Goal: Communication & Community: Answer question/provide support

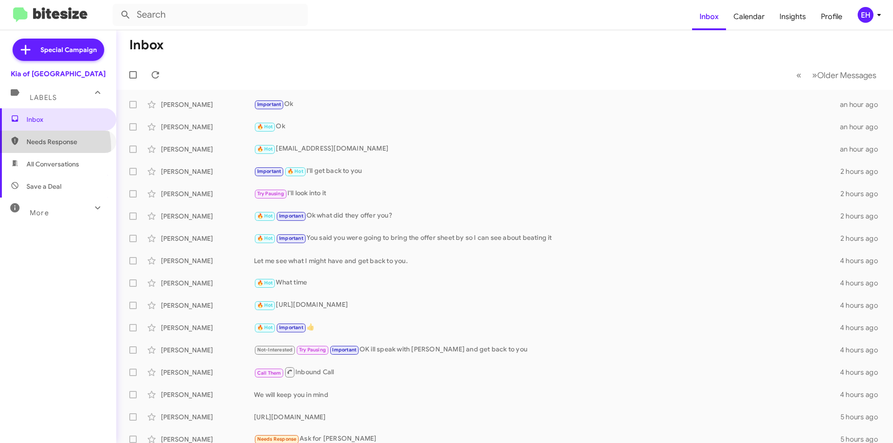
drag, startPoint x: 45, startPoint y: 441, endPoint x: 38, endPoint y: 158, distance: 283.7
click at [40, 147] on span "Needs Response" at bounding box center [58, 142] width 116 height 22
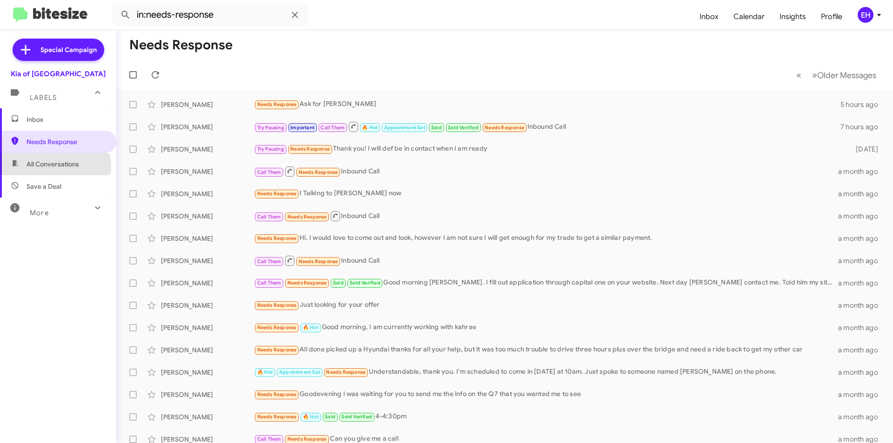
click at [38, 168] on span "All Conversations" at bounding box center [52, 163] width 53 height 9
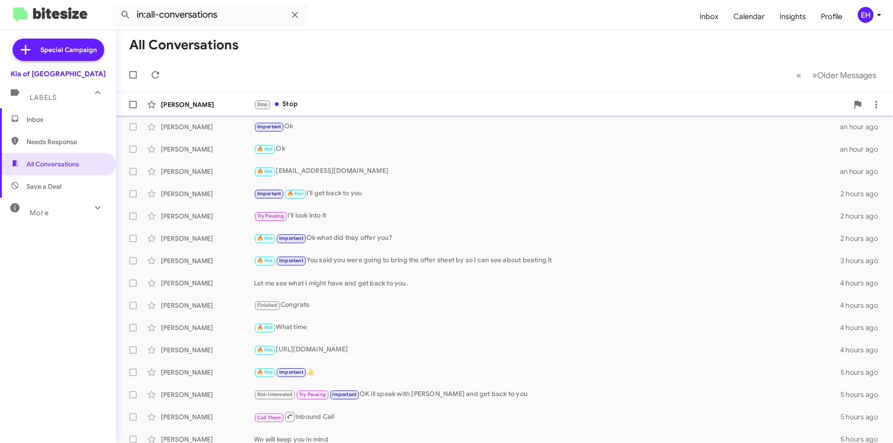
click at [296, 106] on div "Stop Stop" at bounding box center [551, 104] width 594 height 11
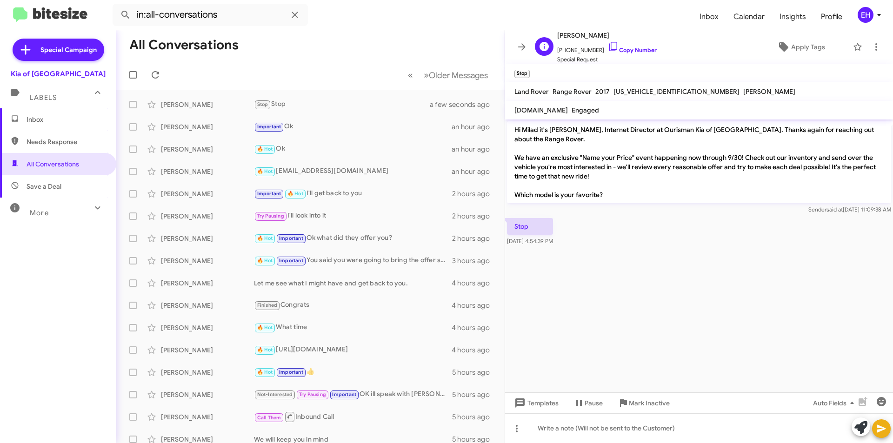
click at [638, 53] on span "[PHONE_NUMBER] Copy Number" at bounding box center [606, 48] width 99 height 14
click at [630, 52] on link "Copy Number" at bounding box center [632, 49] width 49 height 7
click at [642, 400] on span "Mark Inactive" at bounding box center [649, 403] width 41 height 17
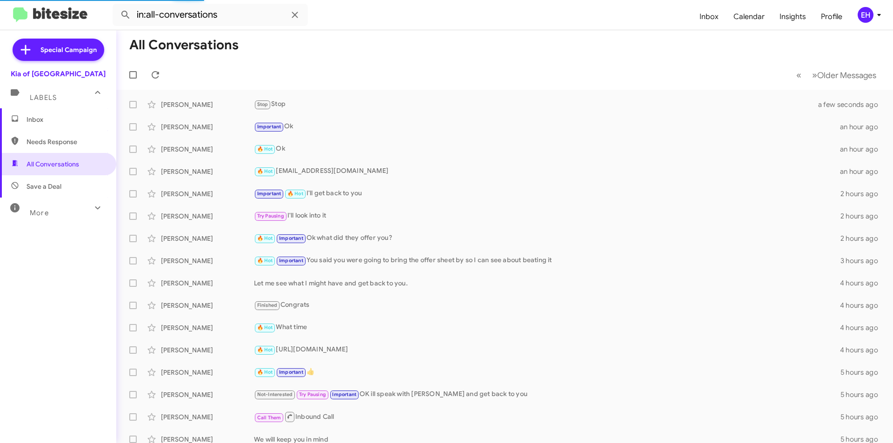
click at [65, 139] on span "Needs Response" at bounding box center [65, 141] width 79 height 9
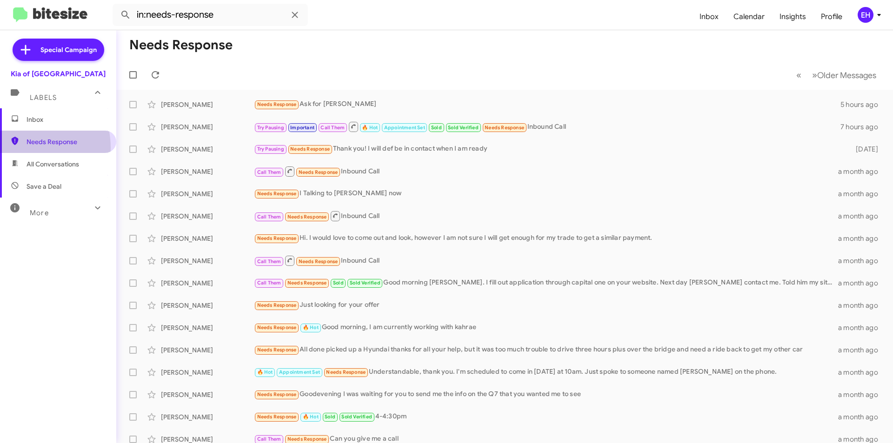
click at [17, 148] on span "Needs Response" at bounding box center [58, 142] width 116 height 22
click at [28, 162] on span "All Conversations" at bounding box center [52, 163] width 53 height 9
type input "in:all-conversations"
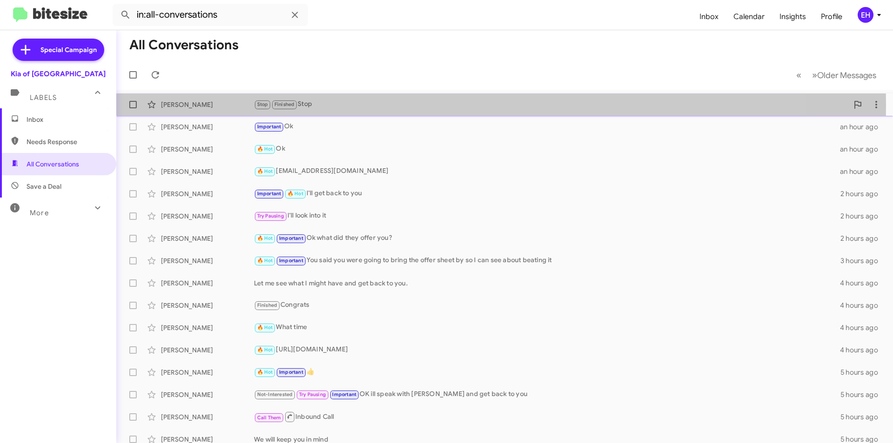
click at [314, 105] on div "Stop Finished Stop" at bounding box center [551, 104] width 594 height 11
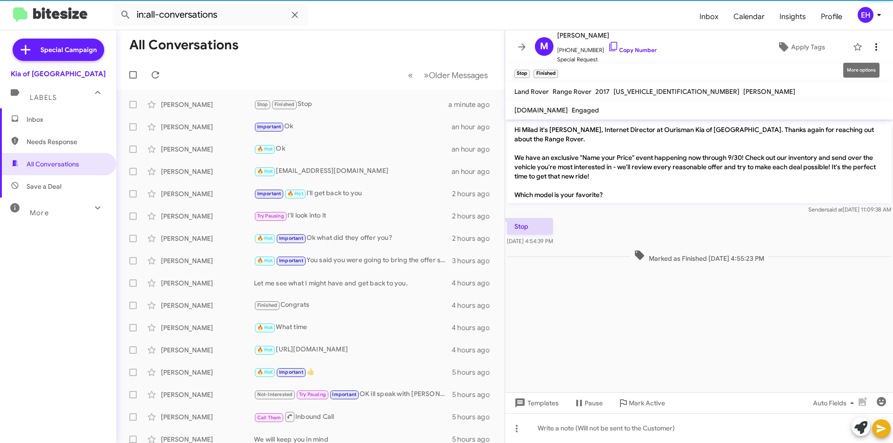
click at [870, 44] on icon at bounding box center [875, 46] width 11 height 11
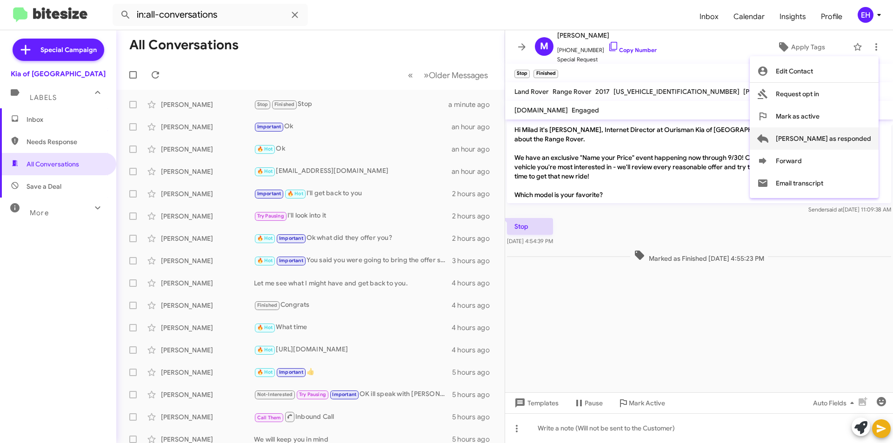
click at [856, 142] on span "[PERSON_NAME] as responded" at bounding box center [822, 138] width 95 height 22
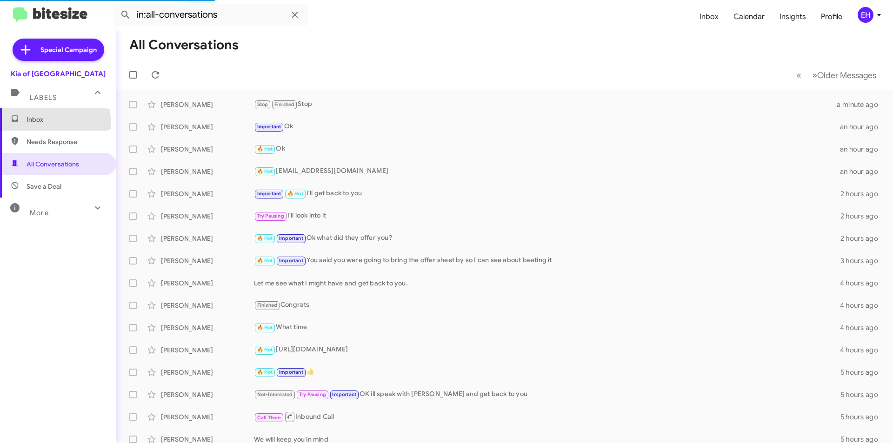
click at [36, 125] on span "Inbox" at bounding box center [58, 119] width 116 height 22
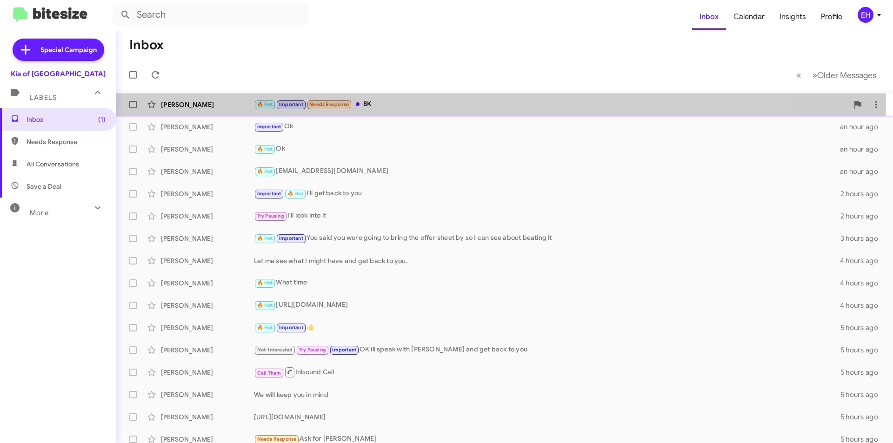
click at [367, 103] on div "🔥 Hot Important Needs Response 8K" at bounding box center [551, 104] width 594 height 11
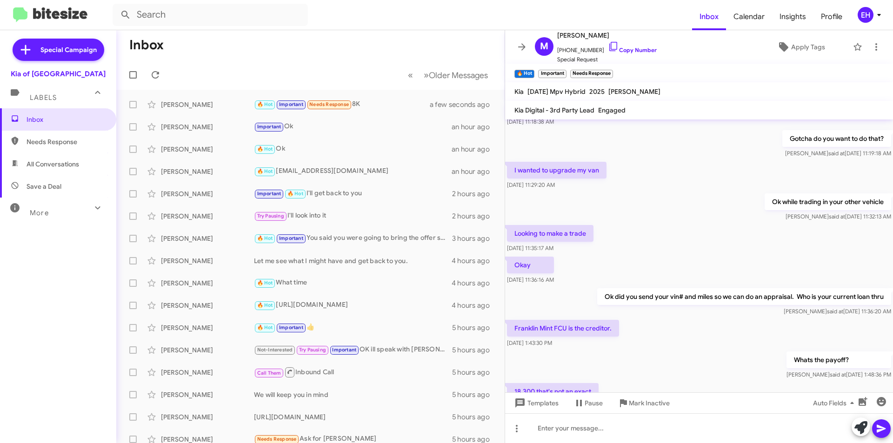
scroll to position [1550, 0]
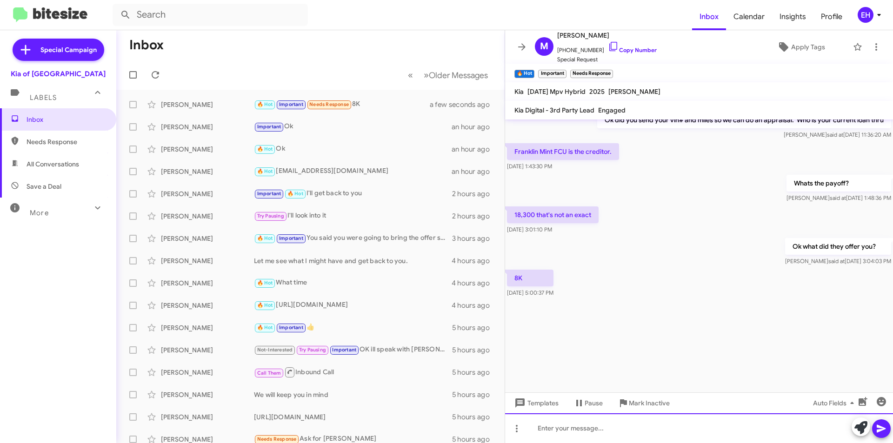
click at [664, 425] on div at bounding box center [699, 428] width 388 height 30
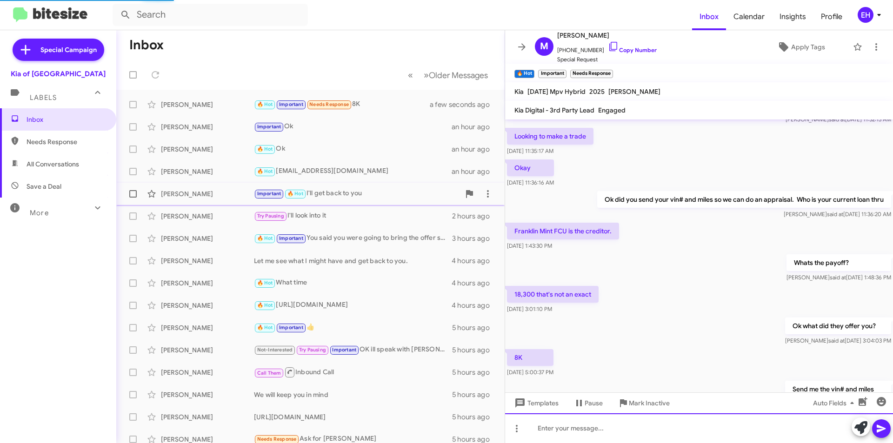
scroll to position [0, 0]
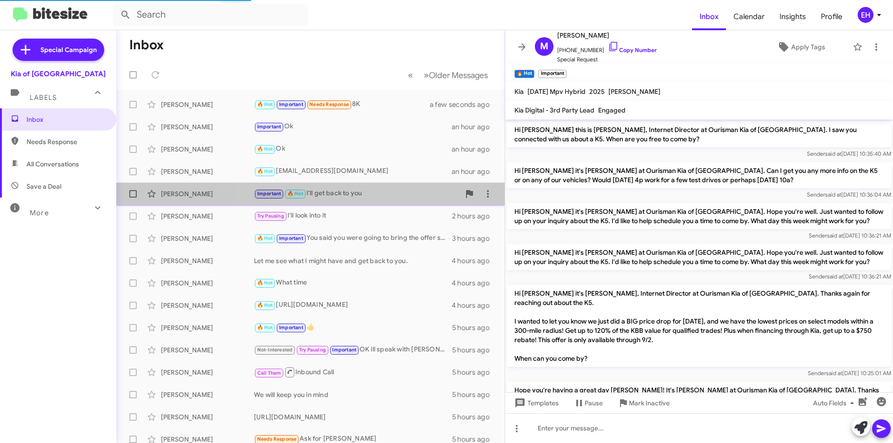
click at [339, 194] on div "Important 🔥 Hot I'll get back to you" at bounding box center [357, 193] width 206 height 11
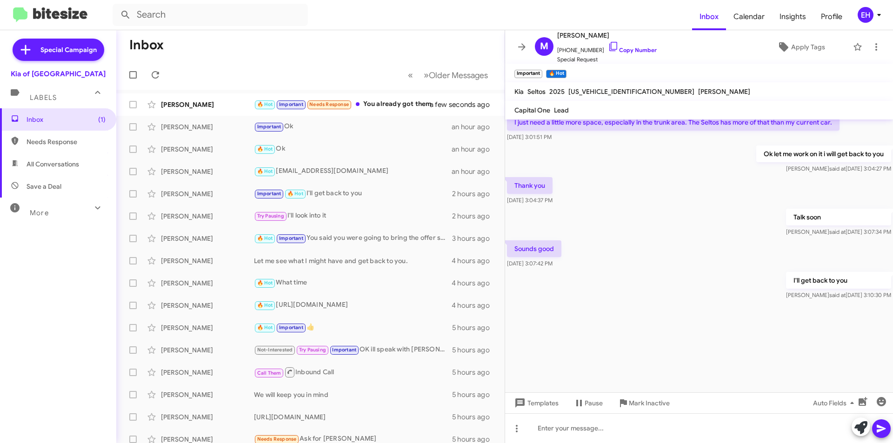
scroll to position [1199, 0]
click at [384, 101] on div "🔥 Hot Important Needs Response You already got them" at bounding box center [357, 104] width 206 height 11
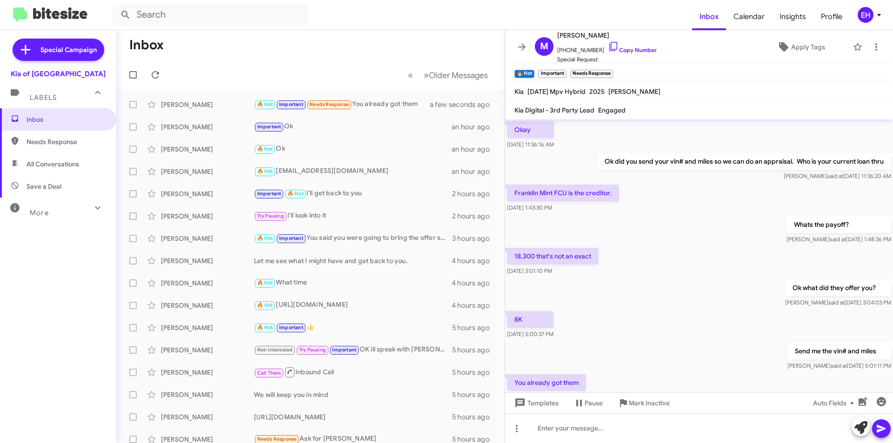
scroll to position [1704, 0]
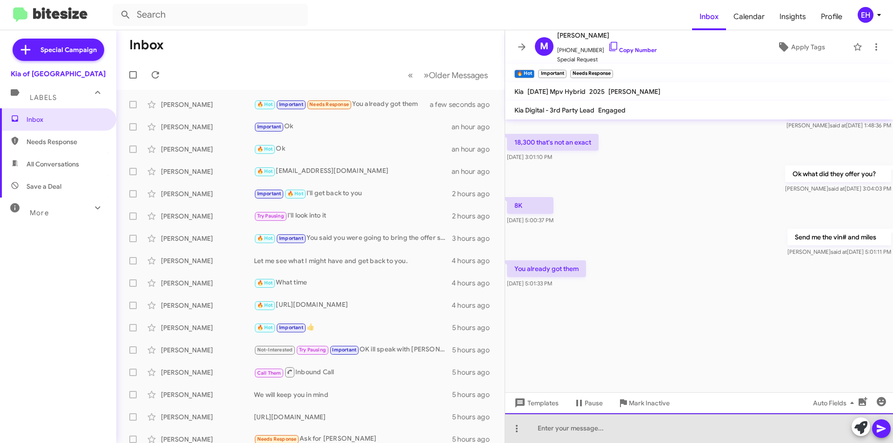
click at [616, 422] on div at bounding box center [699, 428] width 388 height 30
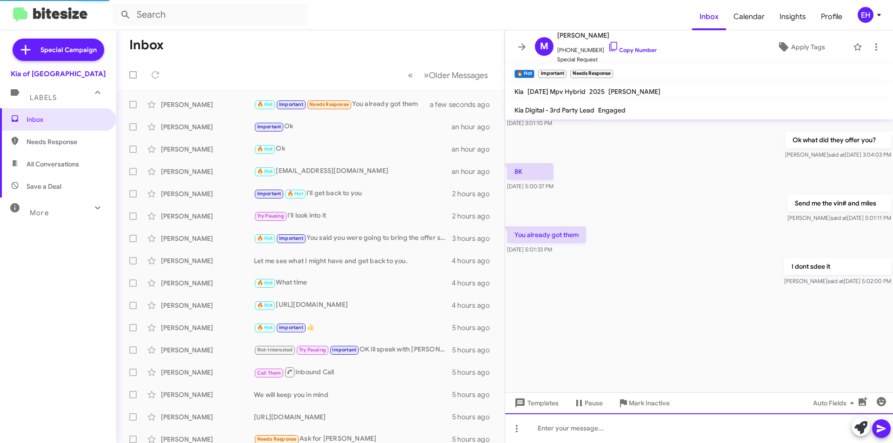
scroll to position [1738, 0]
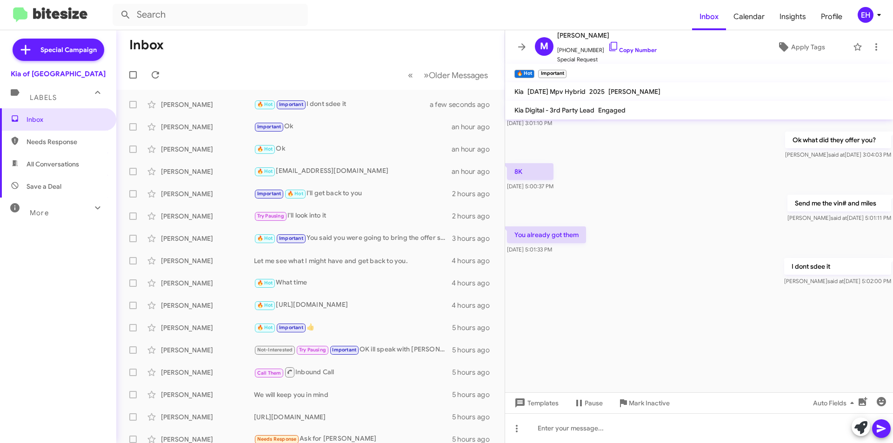
click at [58, 139] on span "Needs Response" at bounding box center [65, 141] width 79 height 9
type input "in:needs-response"
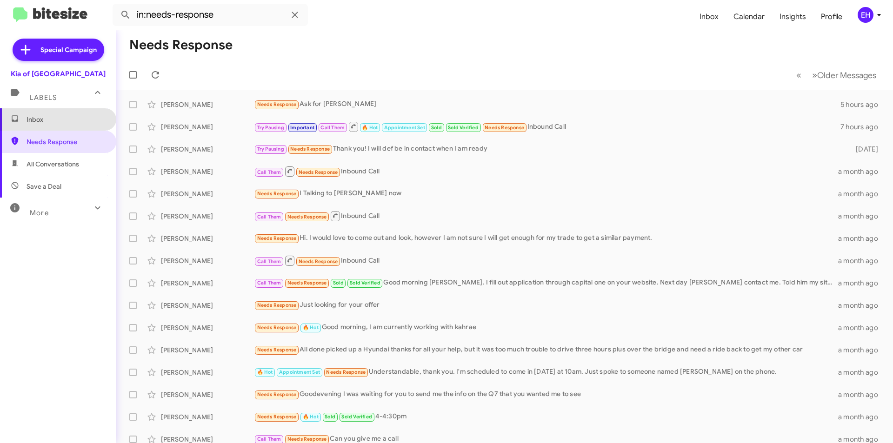
click at [58, 122] on span "Inbox" at bounding box center [65, 119] width 79 height 9
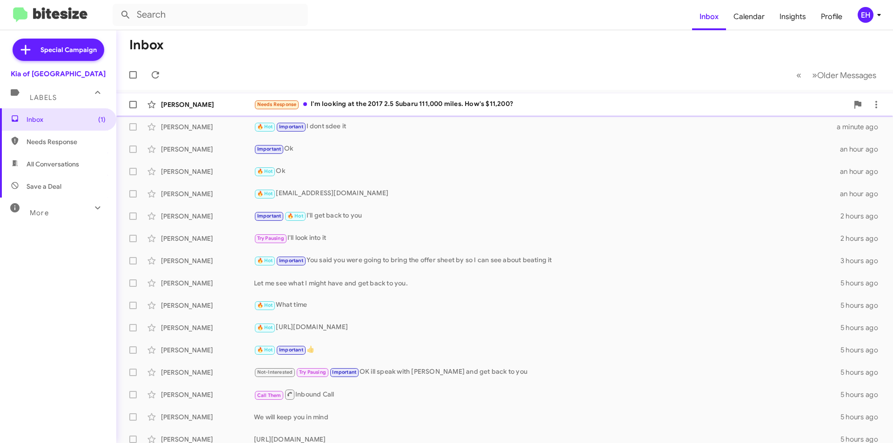
click at [410, 108] on div "Needs Response I'm looking at the 2017 2.5 Subaru 111,000 miles. How's $11,200?" at bounding box center [551, 104] width 594 height 11
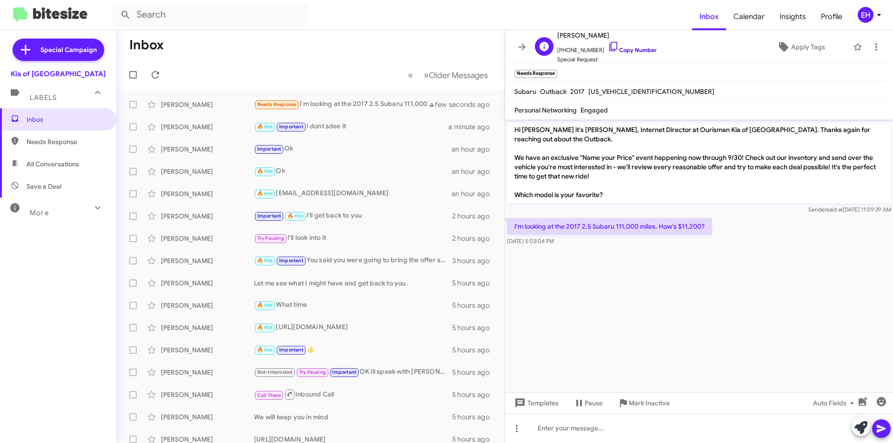
click at [629, 51] on link "Copy Number" at bounding box center [632, 49] width 49 height 7
click at [565, 435] on div at bounding box center [699, 428] width 388 height 30
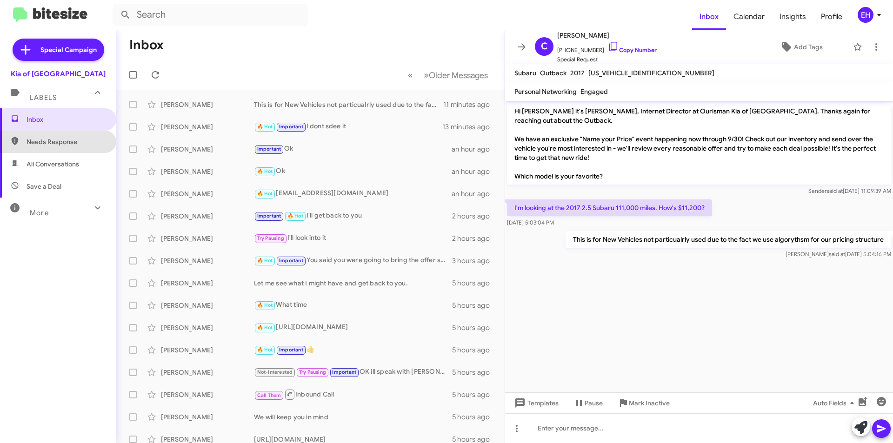
click at [63, 140] on span "Needs Response" at bounding box center [65, 141] width 79 height 9
type input "in:needs-response"
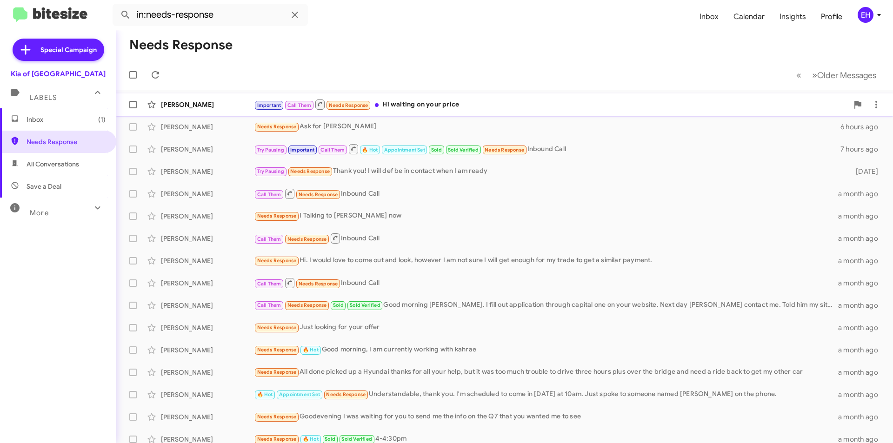
click at [445, 102] on div "Important Call Them Needs Response Hi waiting on your price" at bounding box center [551, 105] width 594 height 12
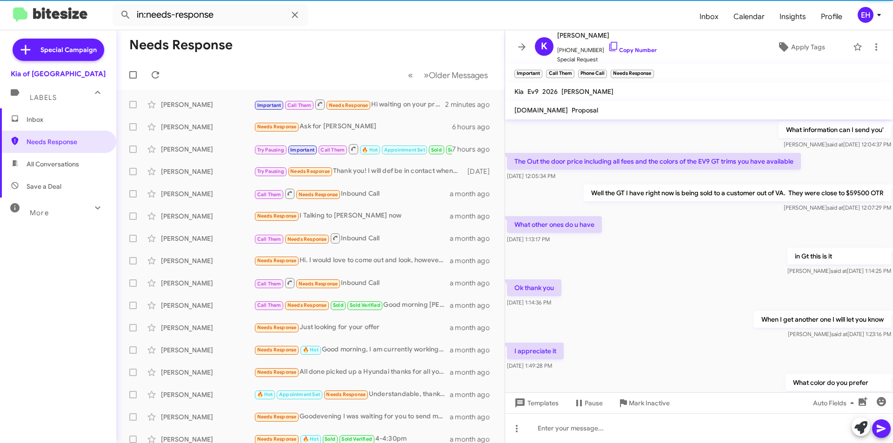
scroll to position [391, 0]
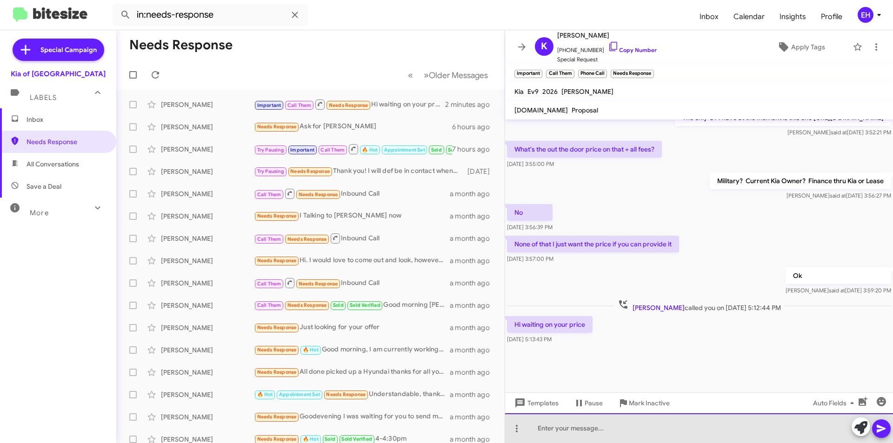
drag, startPoint x: 688, startPoint y: 414, endPoint x: 694, endPoint y: 418, distance: 7.5
click at [691, 416] on div at bounding box center [699, 428] width 388 height 30
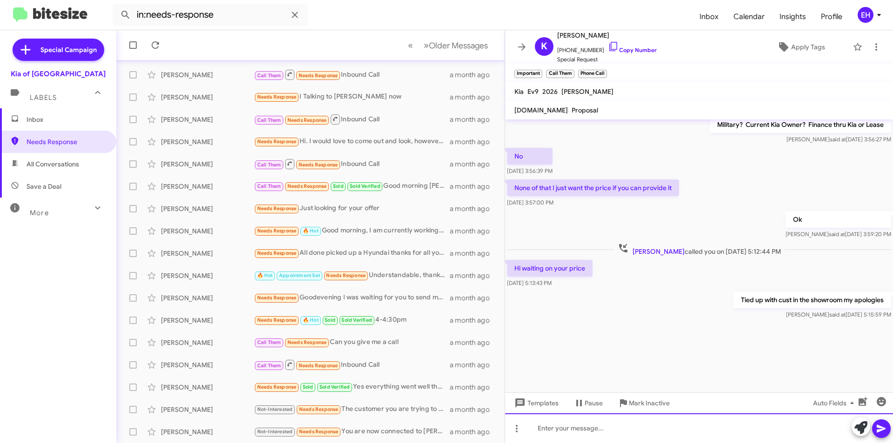
scroll to position [1028, 0]
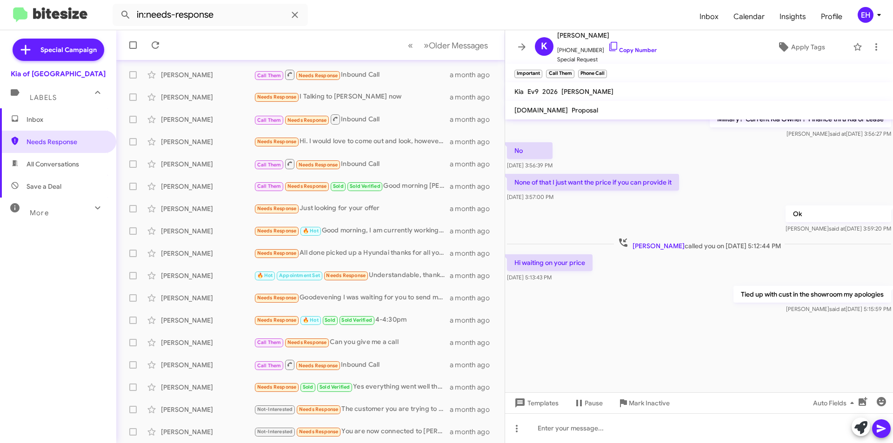
drag, startPoint x: 32, startPoint y: 119, endPoint x: 32, endPoint y: 125, distance: 5.1
click at [32, 120] on span "Inbox" at bounding box center [65, 119] width 79 height 9
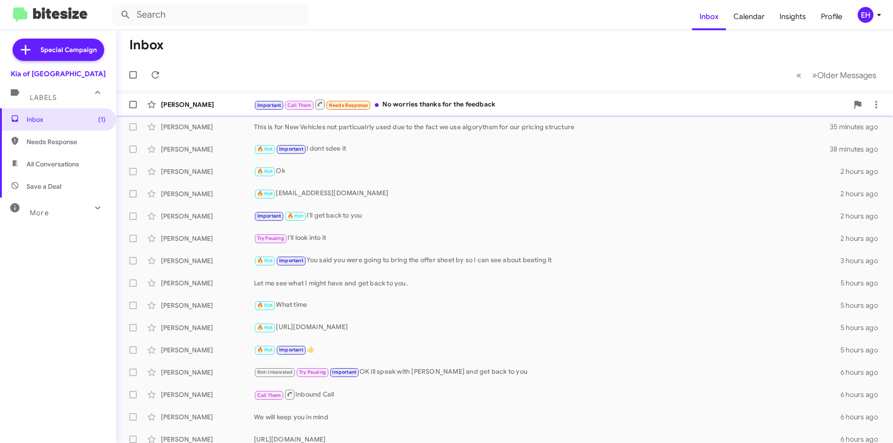
click at [472, 109] on div "Important Call Them Needs Response No worries thanks for the feedback" at bounding box center [551, 105] width 594 height 12
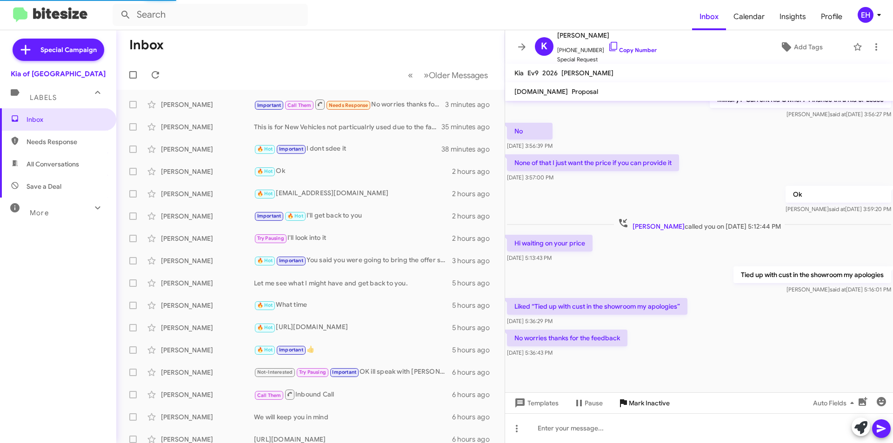
scroll to position [373, 0]
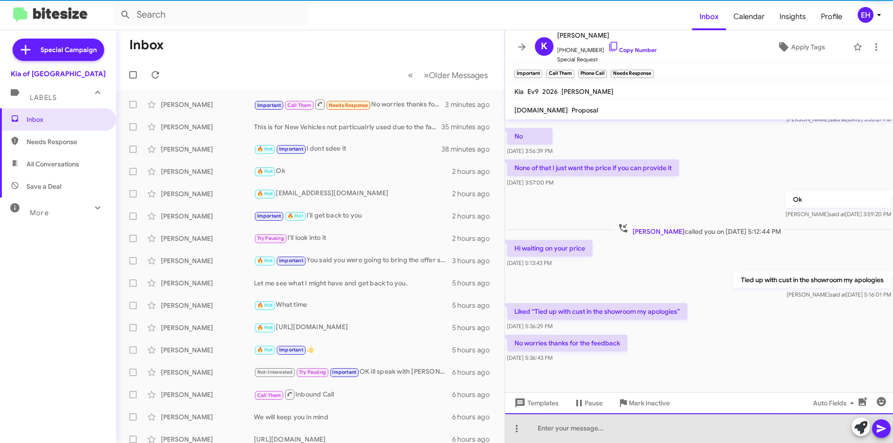
click at [659, 420] on div at bounding box center [699, 428] width 388 height 30
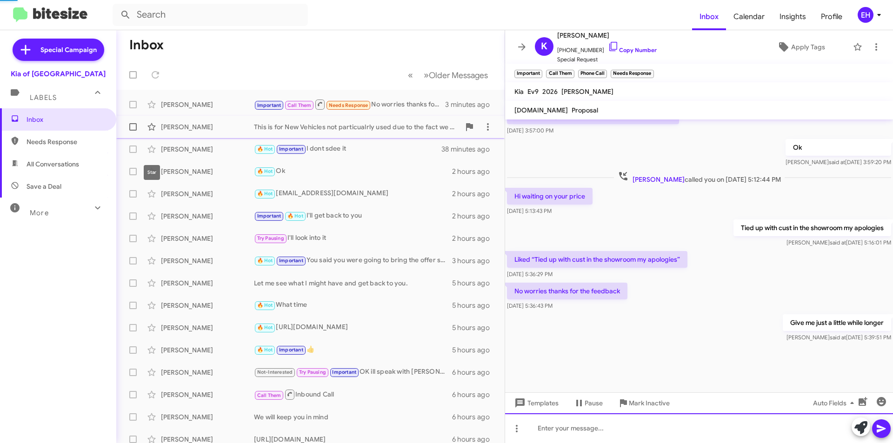
scroll to position [425, 0]
click at [18, 139] on icon at bounding box center [14, 141] width 7 height 8
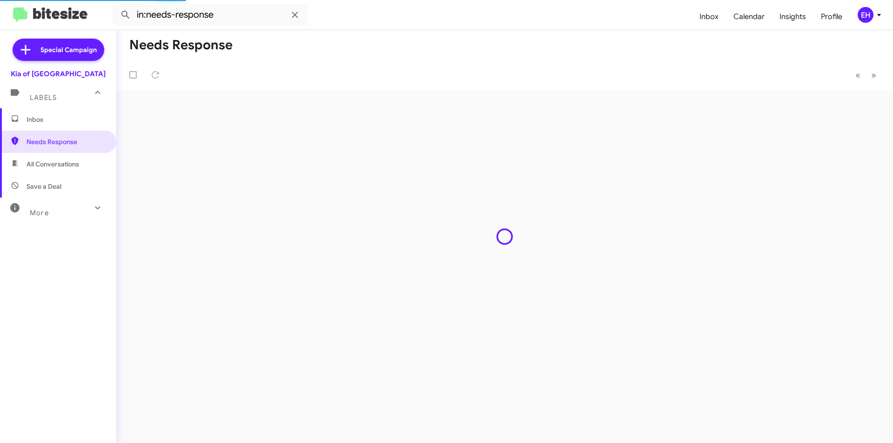
click at [30, 162] on span "All Conversations" at bounding box center [52, 163] width 53 height 9
type input "in:all-conversations"
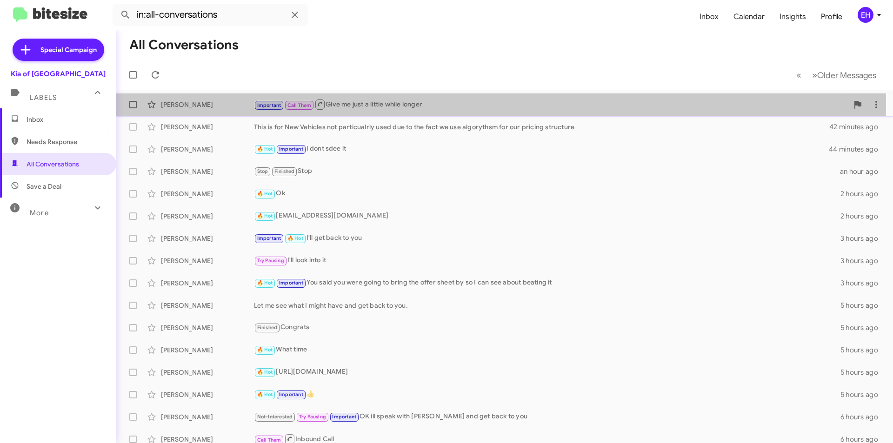
click at [213, 104] on div "[PERSON_NAME]" at bounding box center [207, 104] width 93 height 9
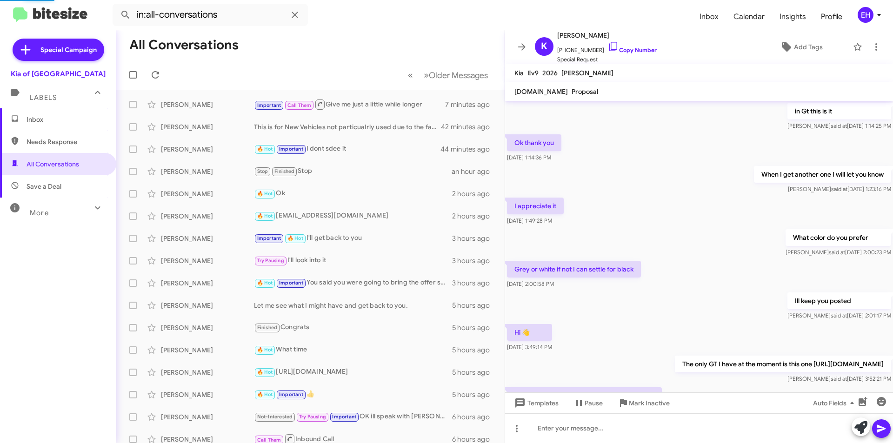
scroll to position [373, 0]
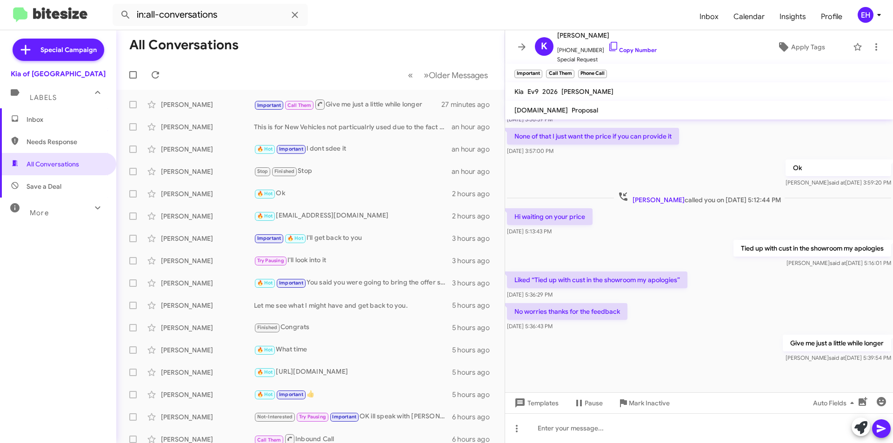
click at [34, 118] on span "Inbox" at bounding box center [65, 119] width 79 height 9
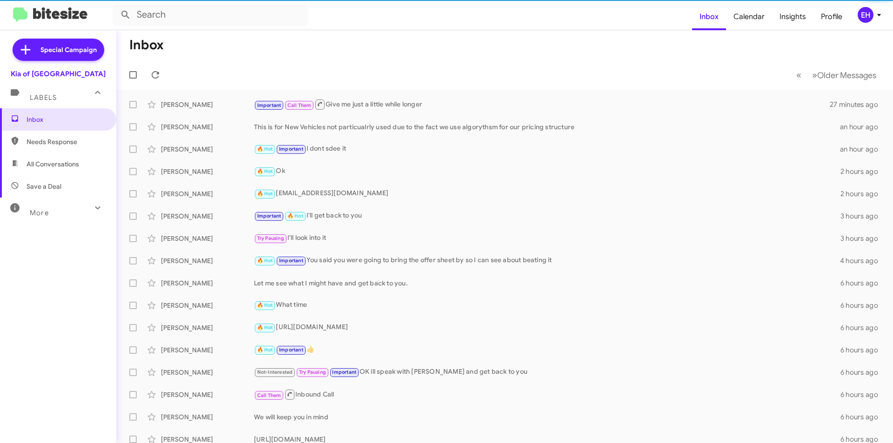
click at [45, 146] on span "Needs Response" at bounding box center [65, 141] width 79 height 9
type input "in:needs-response"
